Goal: Task Accomplishment & Management: Manage account settings

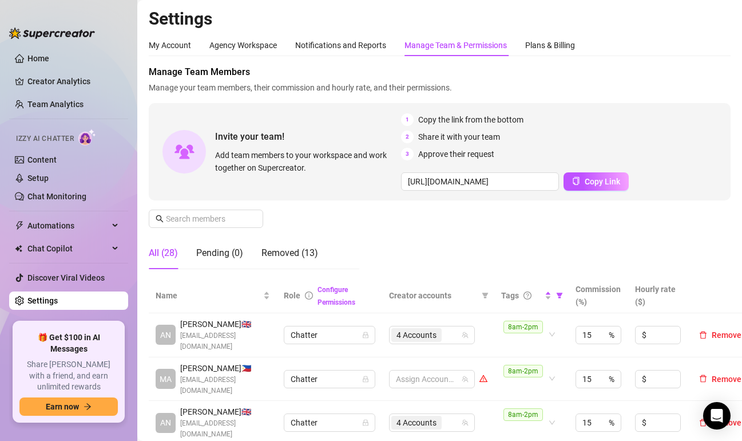
scroll to position [172, 0]
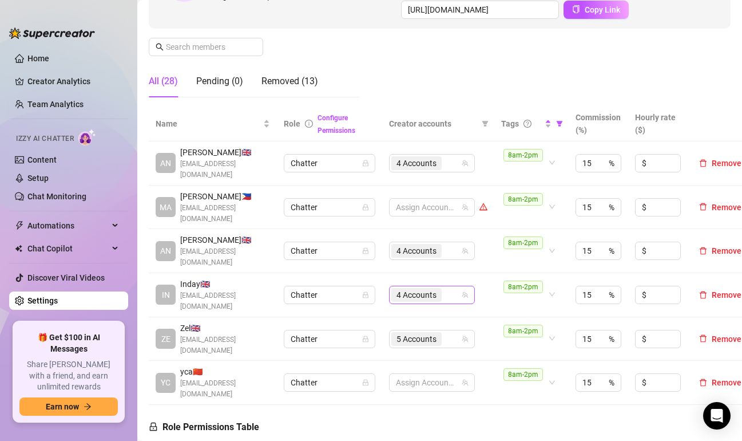
click at [450, 287] on div "4 Accounts" at bounding box center [426, 295] width 69 height 16
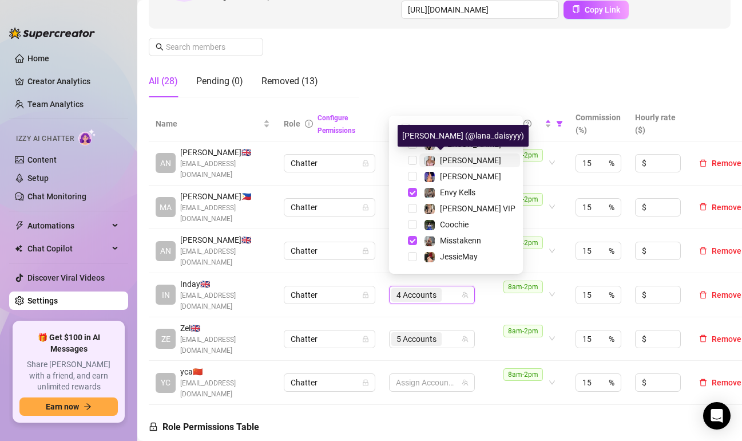
click at [443, 160] on span "[PERSON_NAME]" at bounding box center [470, 160] width 61 height 9
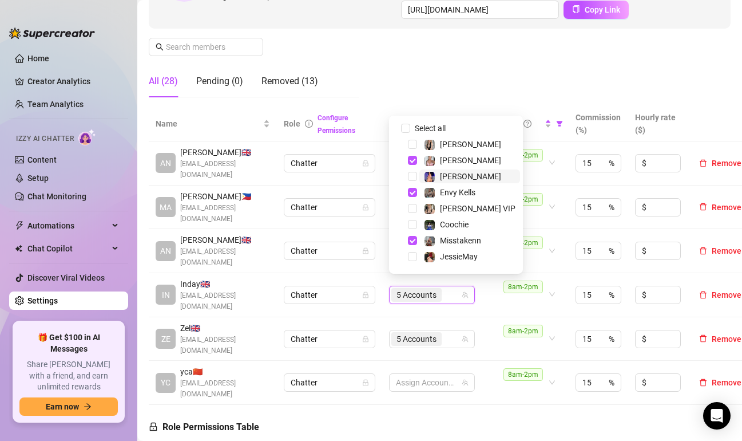
click at [437, 175] on div "[PERSON_NAME]" at bounding box center [462, 176] width 77 height 14
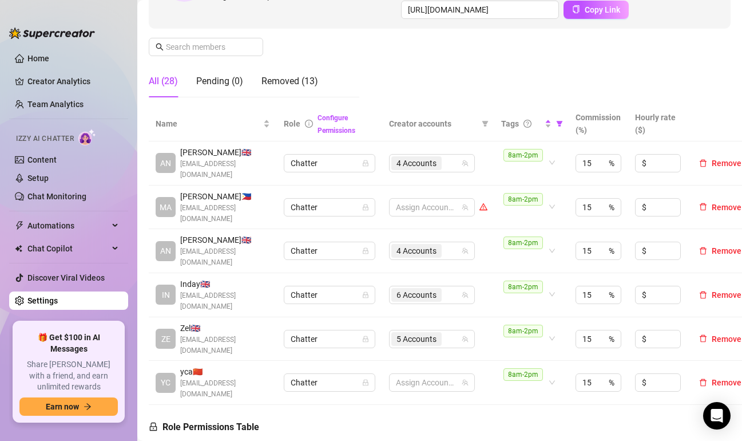
click at [284, 29] on div "Manage Team Members Manage your team members, their commission and hourly rate,…" at bounding box center [440, 0] width 582 height 213
click at [456, 287] on div "6 Accounts" at bounding box center [426, 295] width 69 height 16
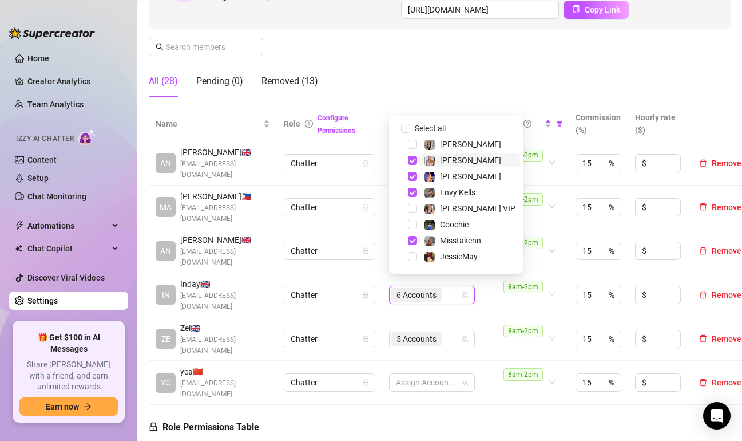
click at [438, 162] on div "[PERSON_NAME]" at bounding box center [462, 160] width 77 height 14
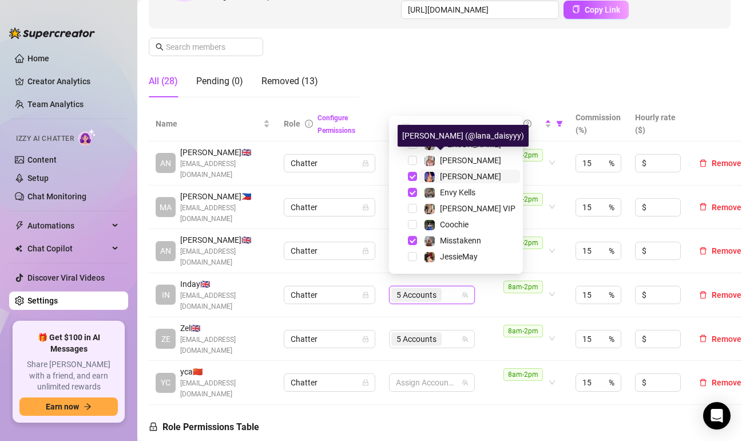
click at [438, 175] on div "[PERSON_NAME]" at bounding box center [462, 176] width 77 height 14
